Goal: Task Accomplishment & Management: Complete application form

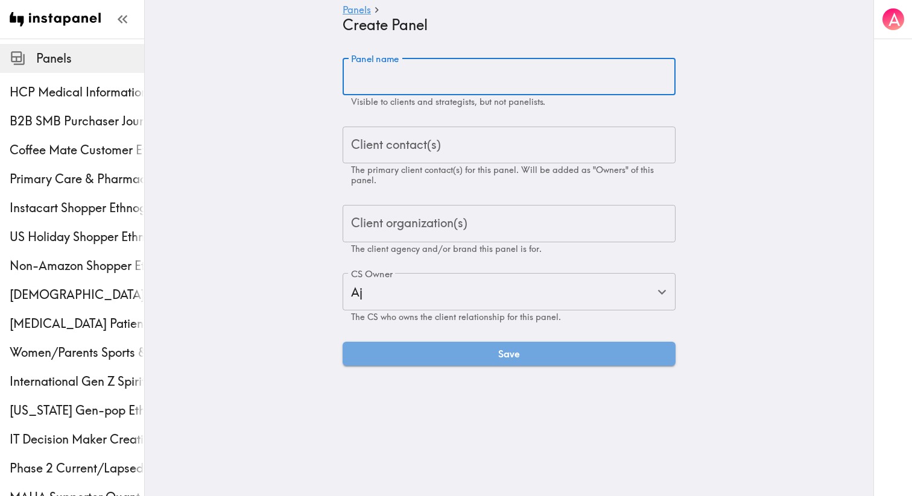
click at [258, 46] on main "Panels Create Panel Panel name Panel name Visible to clients and strategists, b…" at bounding box center [509, 212] width 729 height 347
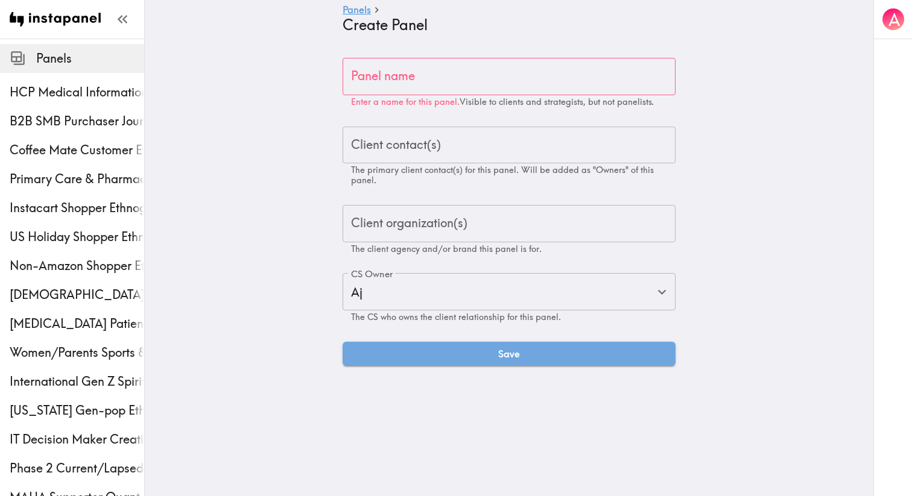
click at [395, 81] on input "Panel name" at bounding box center [509, 76] width 333 height 37
paste input "Rare Lung Disease Study"
type input "Rare Lung Disease Study"
click at [400, 142] on div "Client contact(s) Client contact(s) The primary client contact(s) for this pane…" at bounding box center [509, 156] width 333 height 59
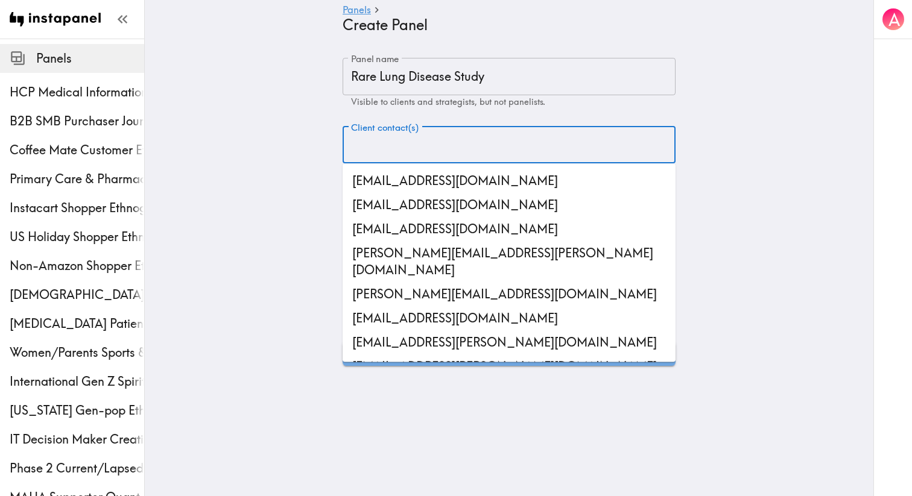
paste input "[PERSON_NAME][EMAIL_ADDRESS][PERSON_NAME][DOMAIN_NAME]"
type input "[PERSON_NAME][EMAIL_ADDRESS][PERSON_NAME][DOMAIN_NAME]"
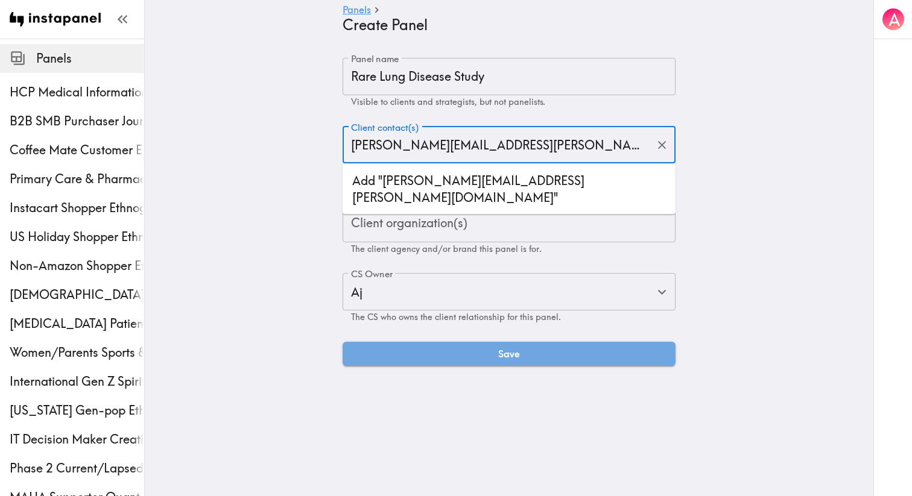
click at [391, 179] on li "Add "[PERSON_NAME][EMAIL_ADDRESS][PERSON_NAME][DOMAIN_NAME]"" at bounding box center [509, 189] width 333 height 41
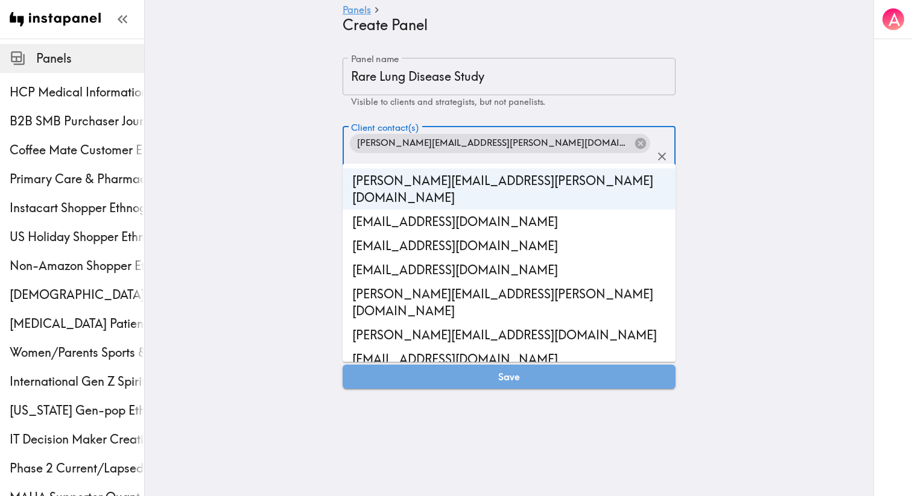
click at [303, 214] on main "Panels Create Panel Panel name Rare Lung Disease Study Panel name Visible to cl…" at bounding box center [509, 224] width 729 height 370
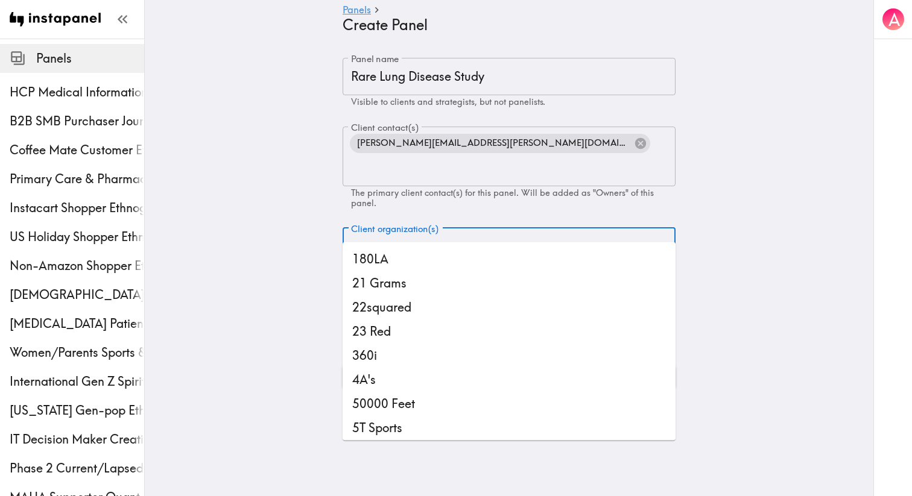
click at [381, 228] on div "Client organization(s) Client organization(s) The client agency and/or brand th…" at bounding box center [509, 252] width 333 height 49
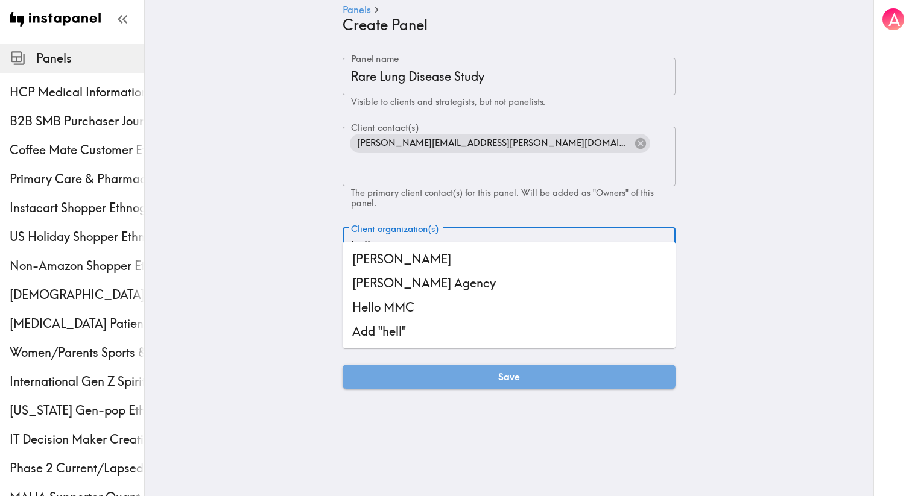
type input "hello"
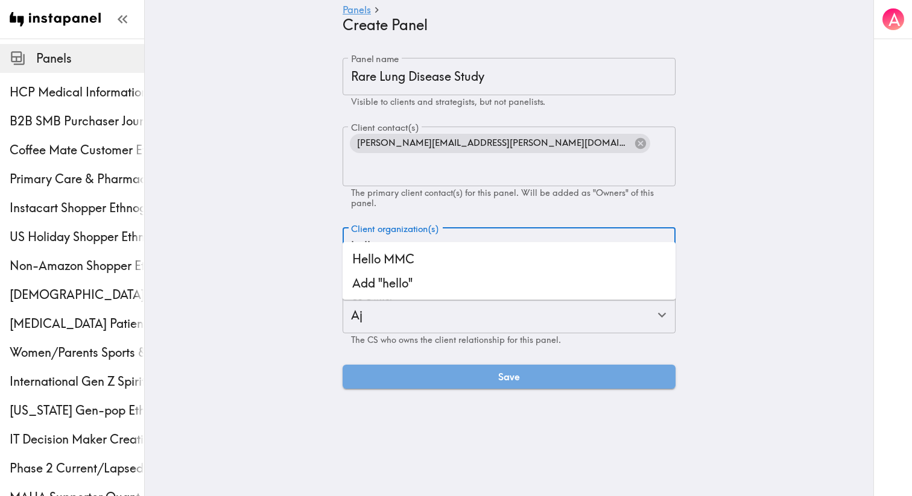
click at [385, 271] on li "Add "hello"" at bounding box center [509, 283] width 333 height 24
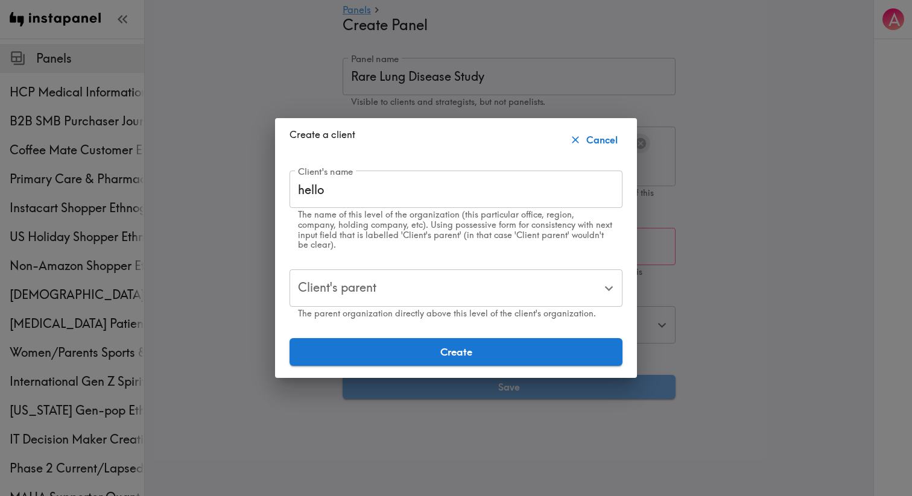
click at [598, 150] on button "Cancel" at bounding box center [594, 140] width 55 height 24
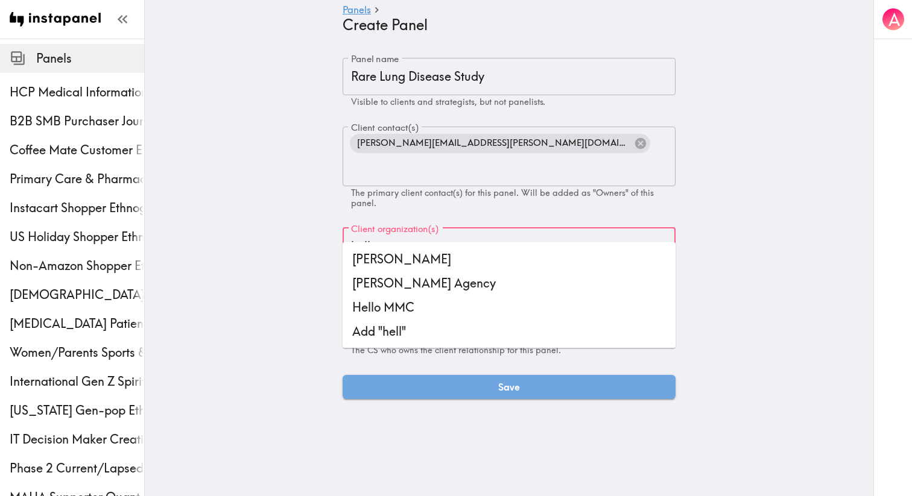
type input "hello"
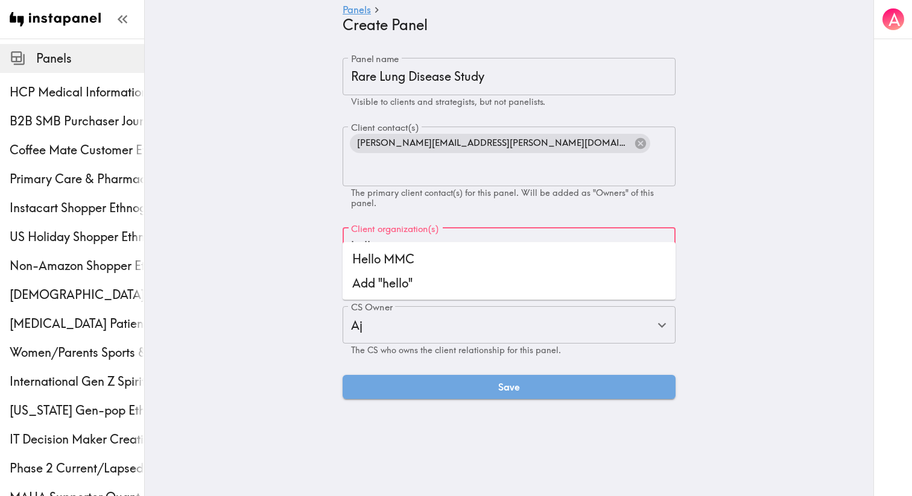
click at [397, 261] on li "Hello MMC" at bounding box center [509, 259] width 333 height 24
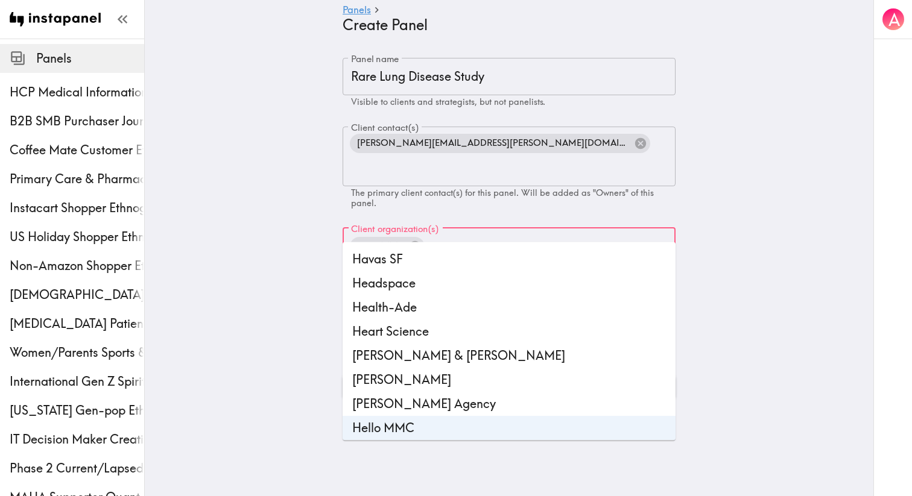
click at [271, 245] on main "Panels Create Panel Panel name Rare Lung Disease Study Panel name Visible to cl…" at bounding box center [509, 229] width 729 height 380
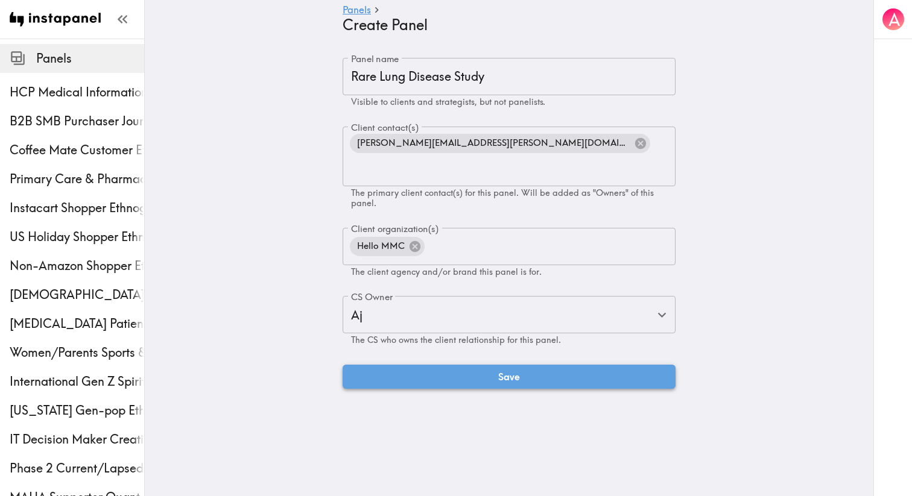
click at [393, 365] on button "Save" at bounding box center [509, 377] width 333 height 24
